Goal: Navigation & Orientation: Find specific page/section

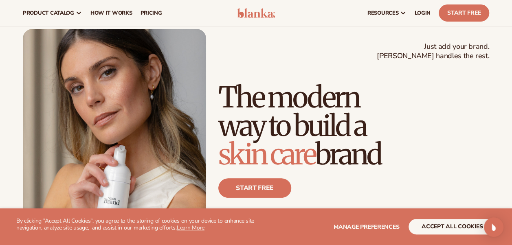
scroll to position [19, 0]
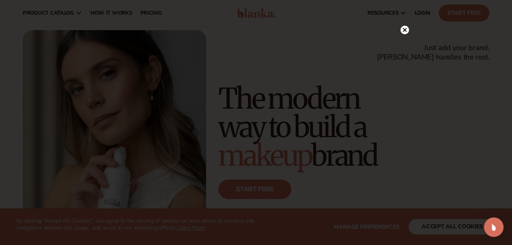
click at [404, 27] on circle at bounding box center [404, 30] width 9 height 9
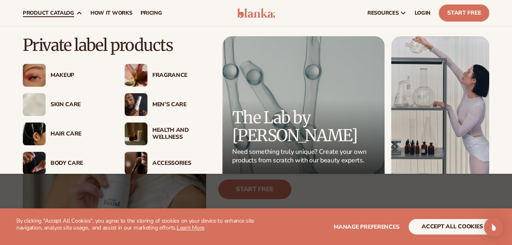
click at [73, 15] on span "product catalog" at bounding box center [48, 13] width 51 height 7
click at [58, 112] on div "Skin Care" at bounding box center [66, 104] width 86 height 23
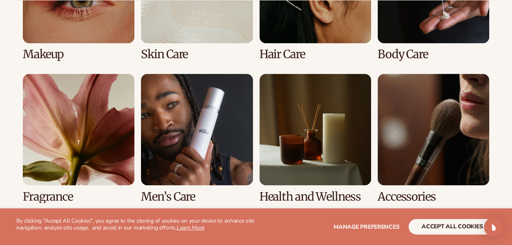
scroll to position [721, 0]
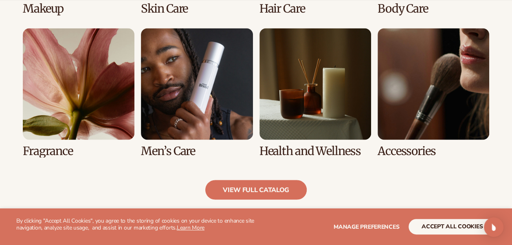
click at [314, 112] on link "7 / 8" at bounding box center [316, 92] width 112 height 129
click at [298, 88] on link "7 / 8" at bounding box center [316, 92] width 112 height 129
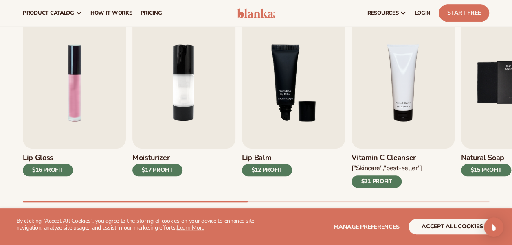
scroll to position [269, 0]
